Goal: Navigation & Orientation: Find specific page/section

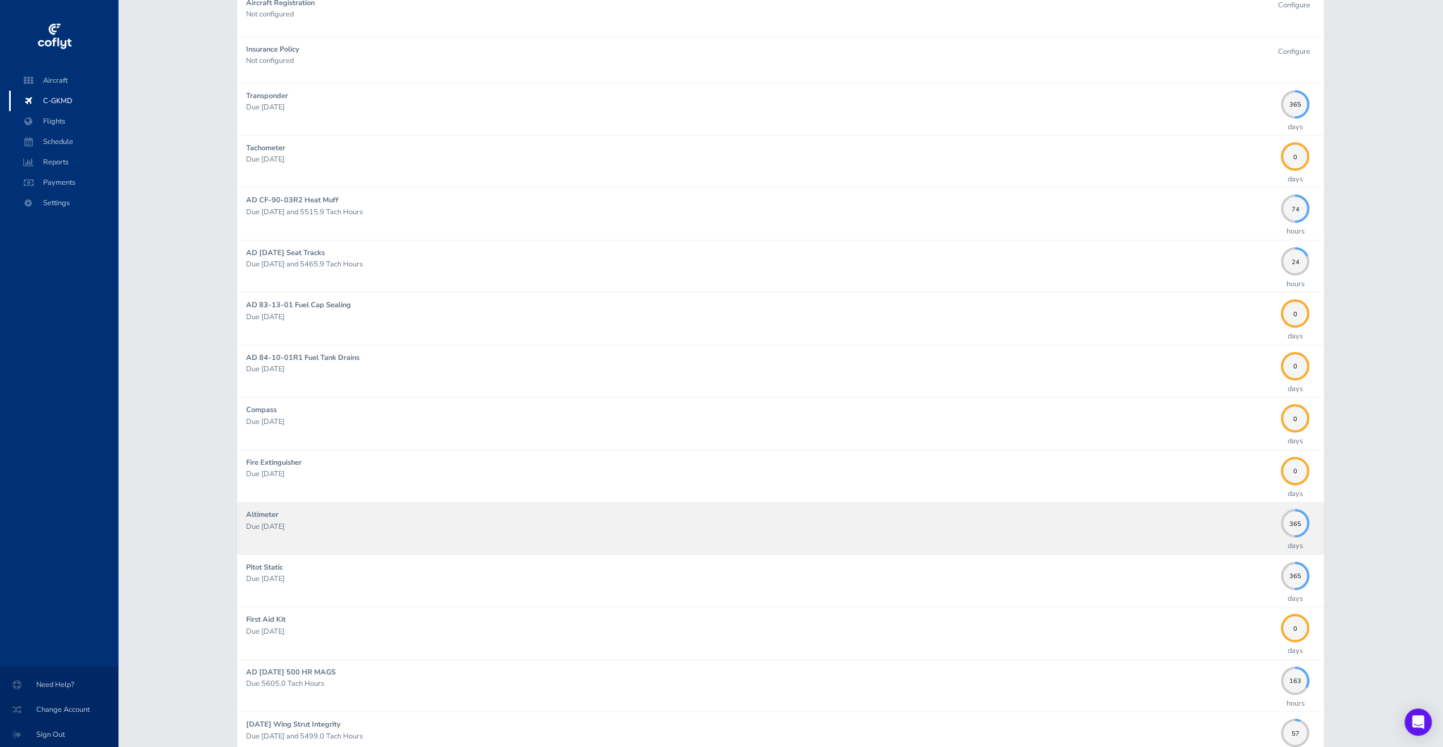
scroll to position [567, 0]
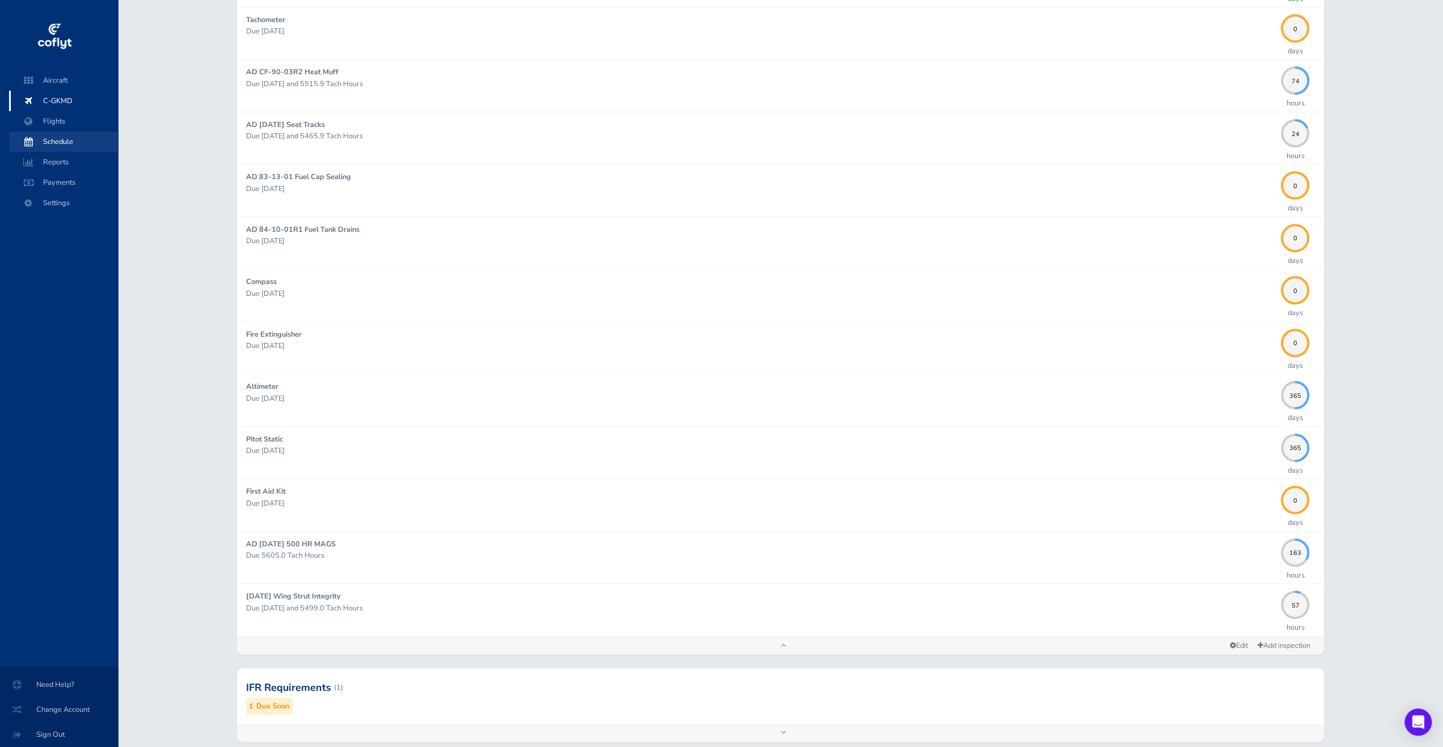
click at [67, 143] on span "Schedule" at bounding box center [63, 142] width 86 height 20
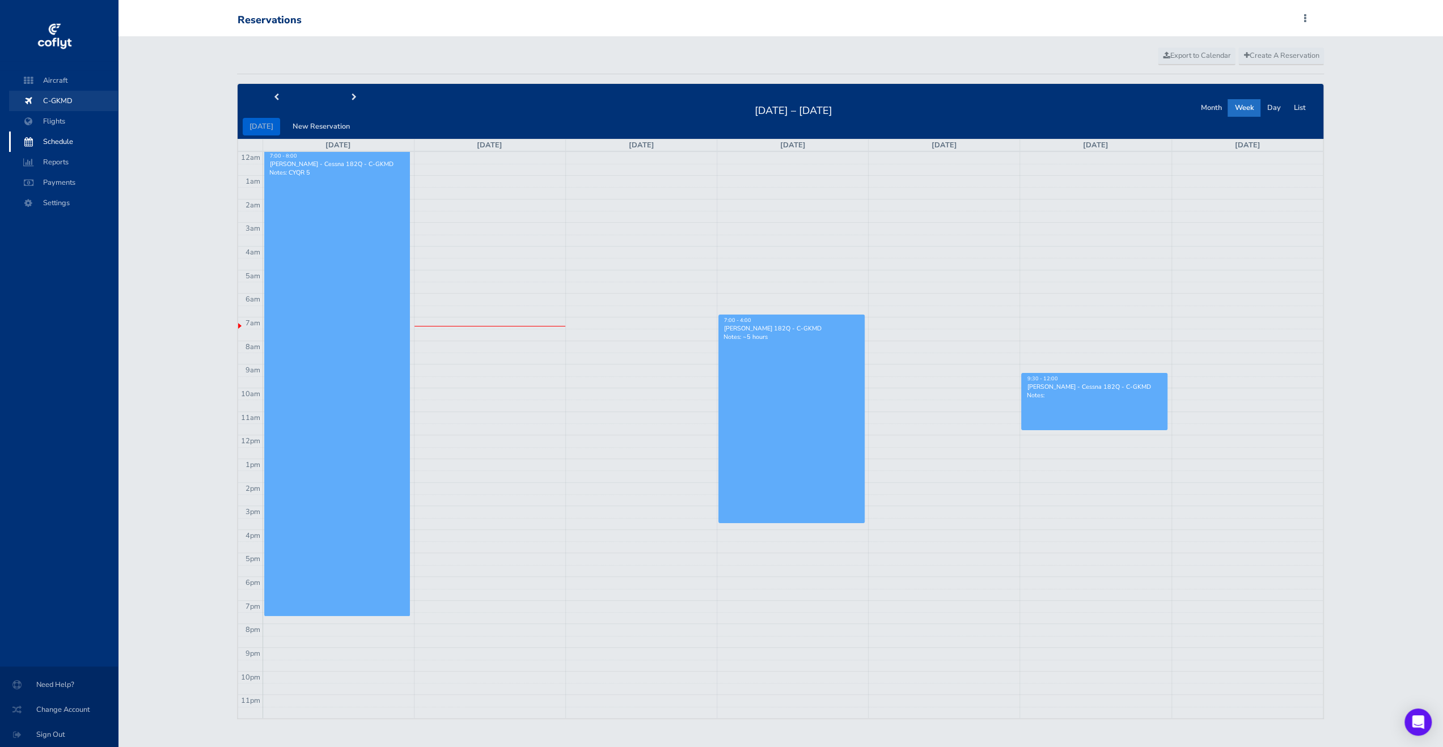
click at [53, 101] on span "C-GKMD" at bounding box center [63, 101] width 86 height 20
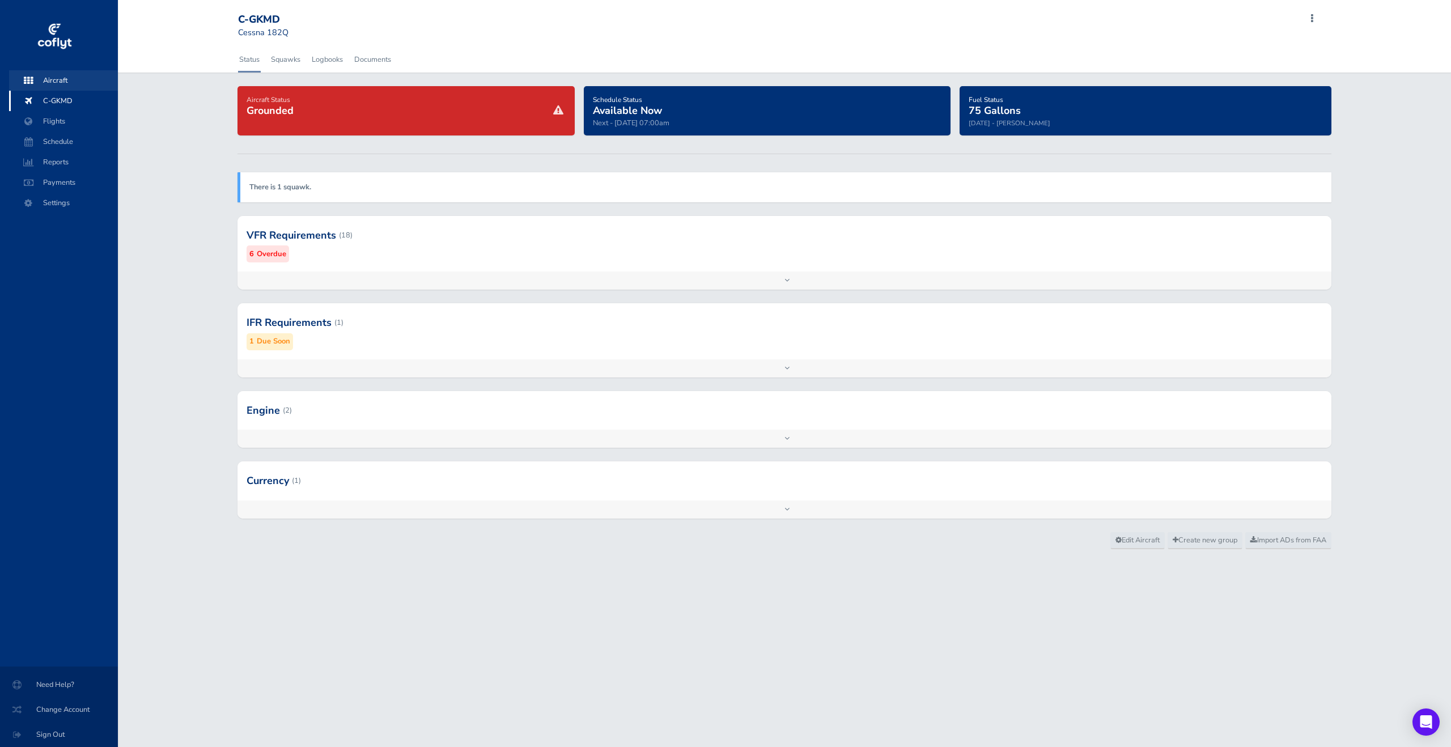
click at [66, 77] on span "Aircraft" at bounding box center [63, 80] width 86 height 20
